Goal: Task Accomplishment & Management: Manage account settings

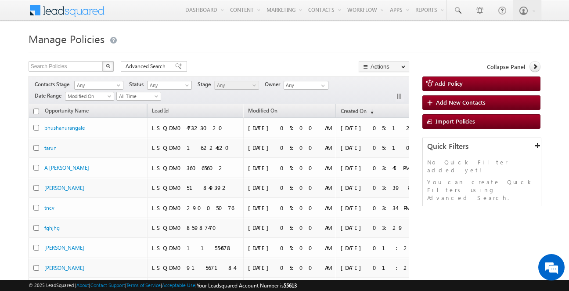
click at [297, 286] on span "55613" at bounding box center [290, 285] width 13 height 7
copy span "55613"
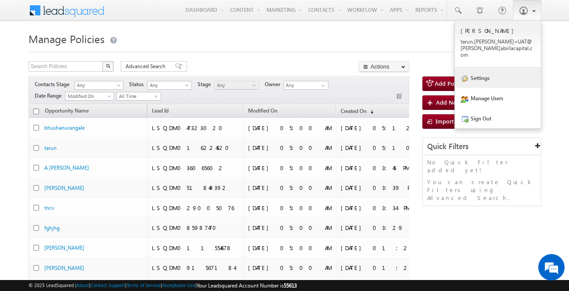
click at [493, 69] on link "Settings" at bounding box center [498, 78] width 86 height 20
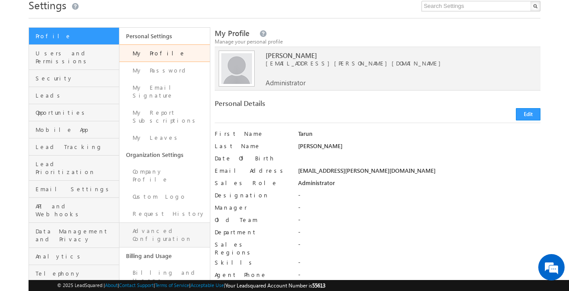
scroll to position [33, 0]
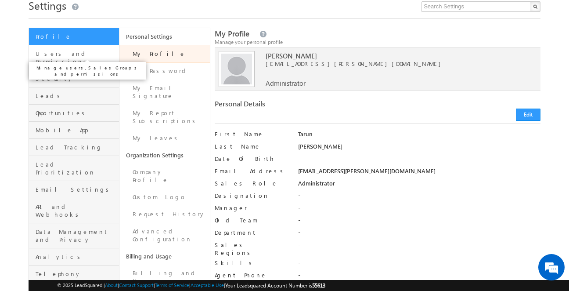
click at [84, 51] on span "Users and Permissions" at bounding box center [76, 58] width 81 height 16
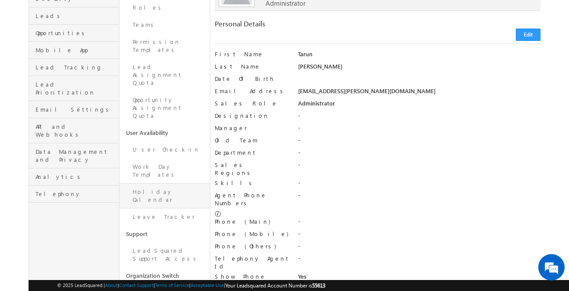
scroll to position [114, 0]
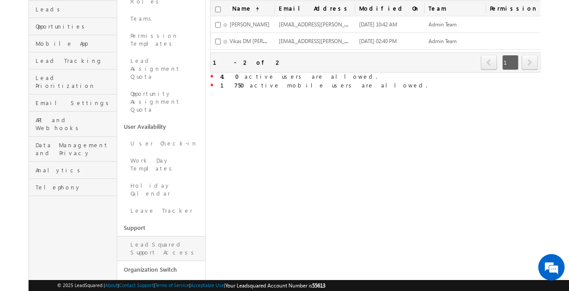
scroll to position [146, 0]
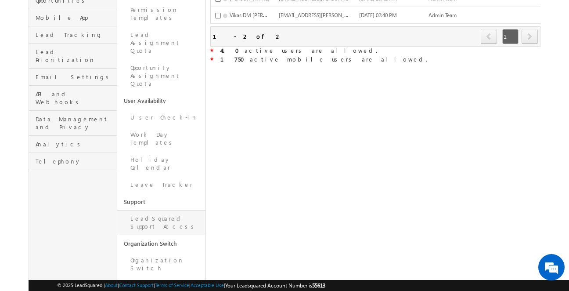
click at [163, 210] on link "LeadSquared Support Access" at bounding box center [161, 222] width 88 height 25
